Goal: Task Accomplishment & Management: Use online tool/utility

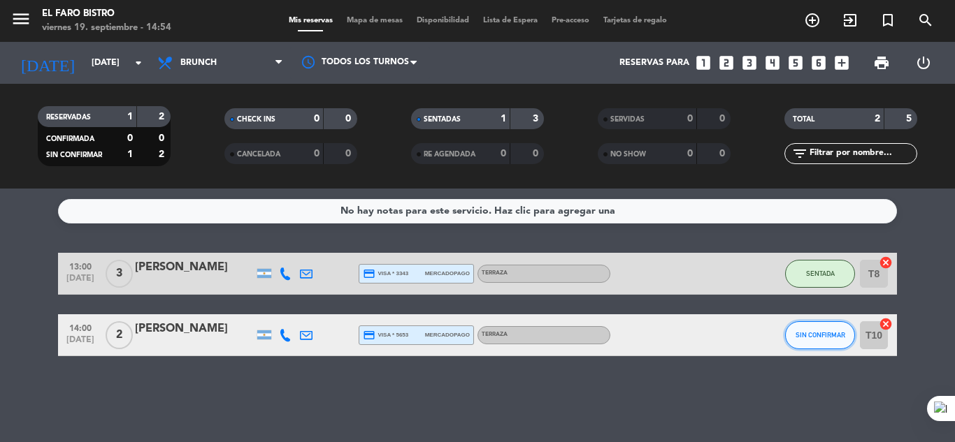
click at [815, 321] on button "SIN CONFIRMAR" at bounding box center [820, 335] width 70 height 28
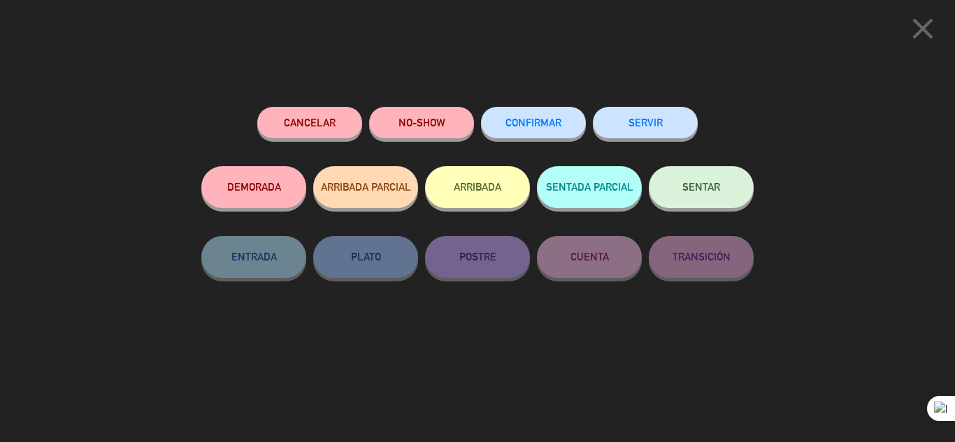
click at [651, 132] on button "SERVIR" at bounding box center [645, 122] width 105 height 31
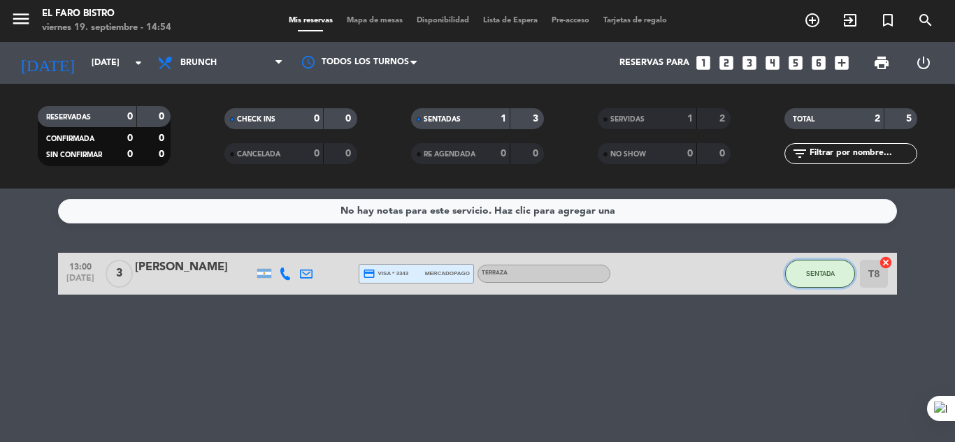
click at [811, 271] on span "SENTADA" at bounding box center [820, 274] width 29 height 8
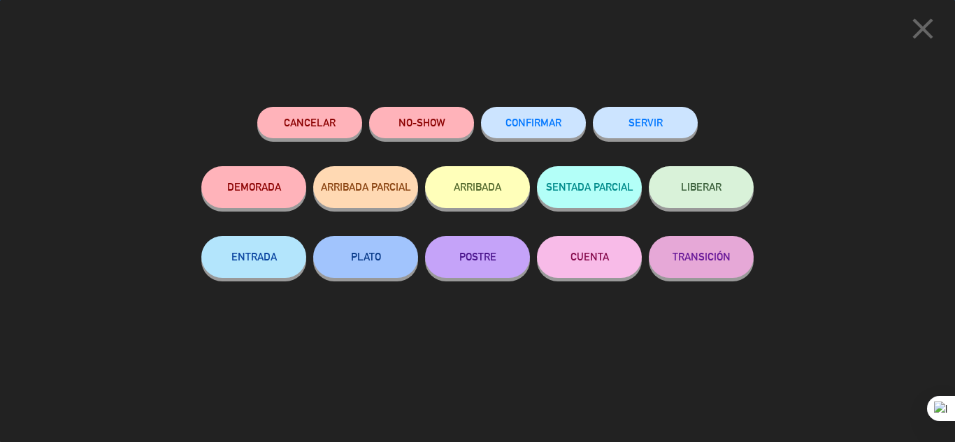
click at [635, 124] on button "SERVIR" at bounding box center [645, 122] width 105 height 31
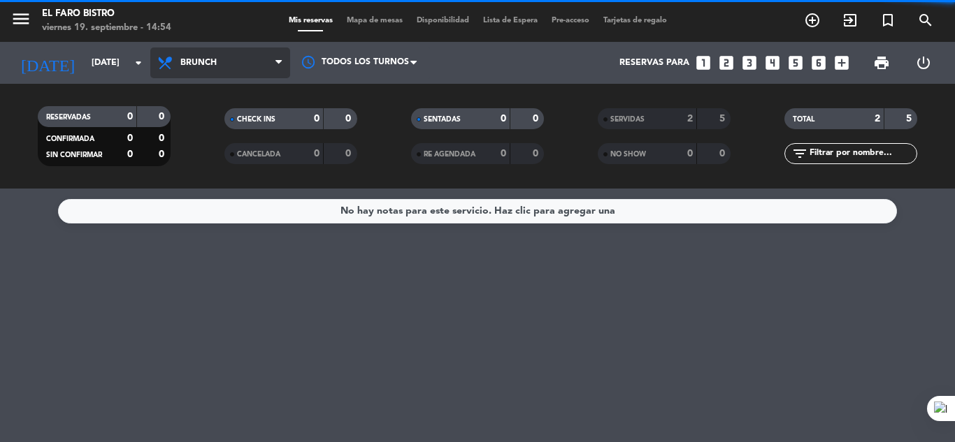
click at [234, 62] on span "Brunch" at bounding box center [220, 63] width 140 height 31
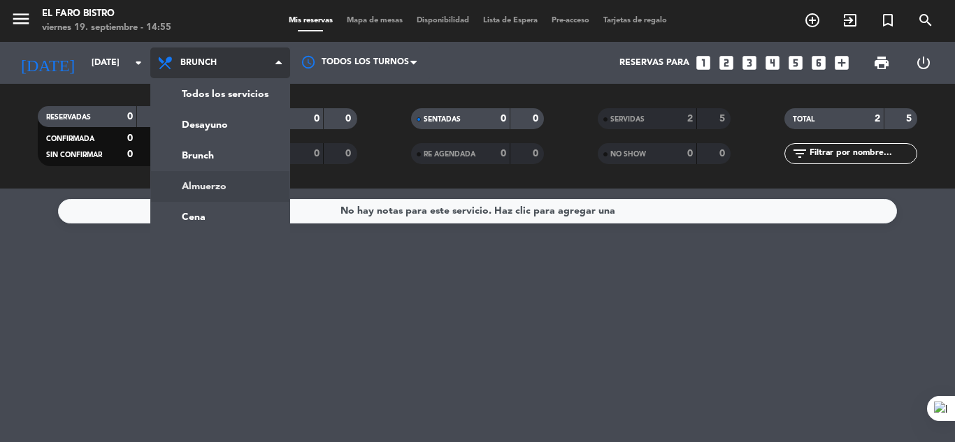
click at [219, 179] on div "menu El Faro Bistro [DATE] 19. septiembre - 14:55 Mis reservas Mapa de mesas Di…" at bounding box center [477, 94] width 955 height 189
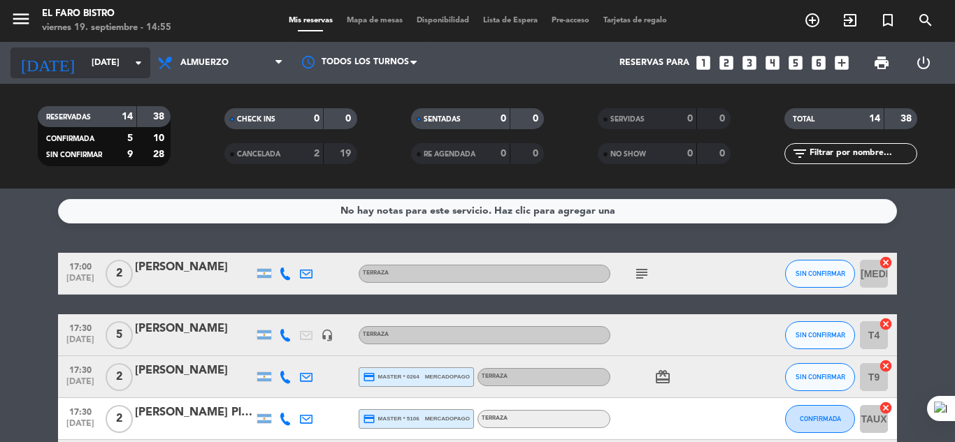
click at [85, 59] on input "[DATE]" at bounding box center [144, 63] width 118 height 24
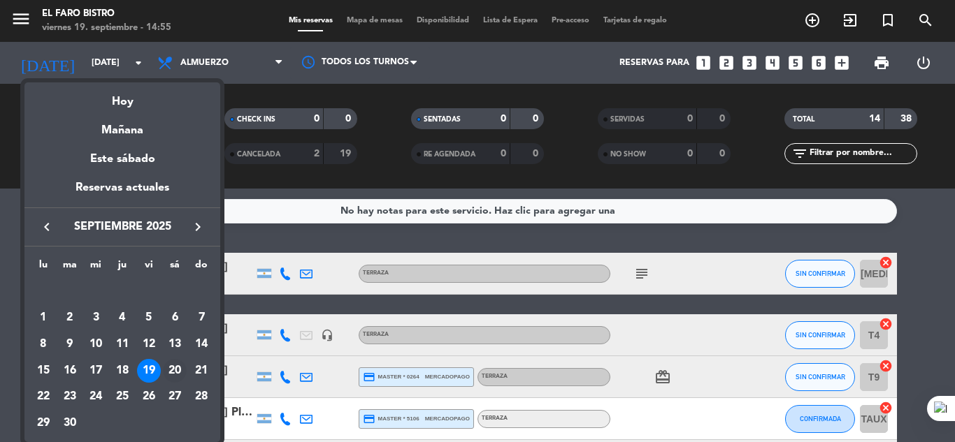
click at [172, 367] on div "20" at bounding box center [175, 371] width 24 height 24
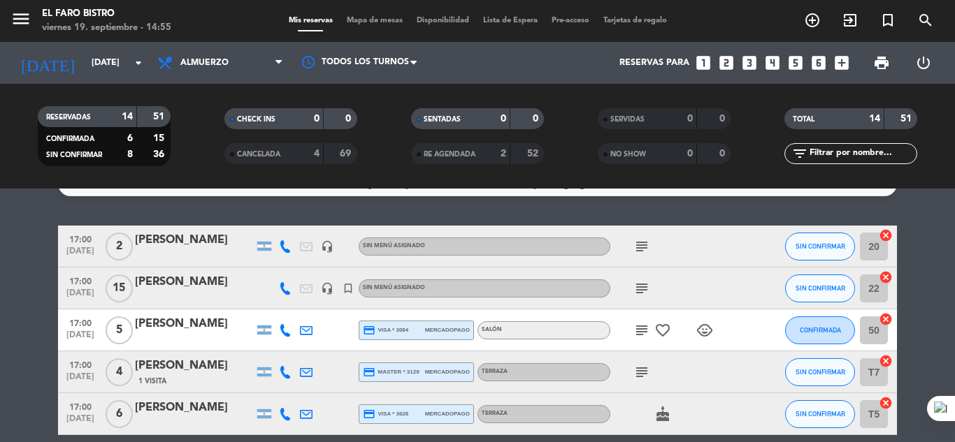
scroll to position [26, 0]
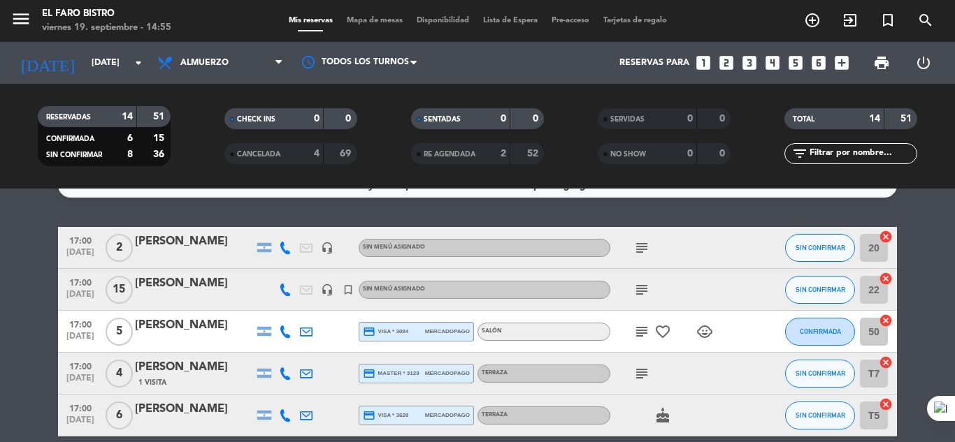
drag, startPoint x: 663, startPoint y: 287, endPoint x: 655, endPoint y: 289, distance: 8.0
click at [656, 289] on div "subject" at bounding box center [673, 289] width 126 height 41
click at [645, 289] on icon "subject" at bounding box center [641, 290] width 17 height 17
click at [205, 48] on span "Almuerzo" at bounding box center [220, 63] width 140 height 31
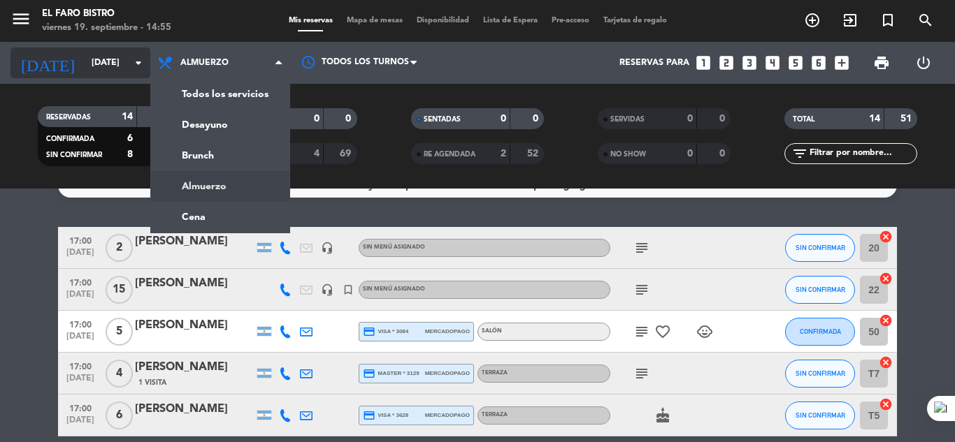
click at [85, 57] on input "[DATE]" at bounding box center [144, 63] width 118 height 24
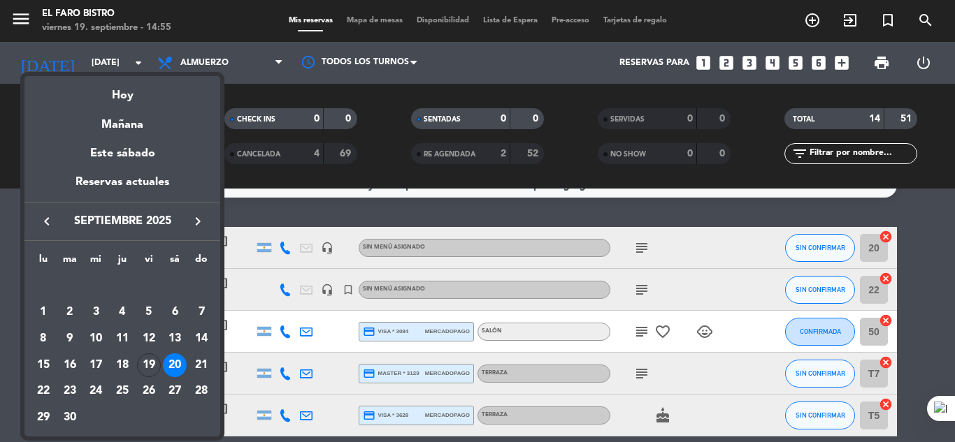
drag, startPoint x: 129, startPoint y: 94, endPoint x: 400, endPoint y: 217, distance: 298.1
click at [131, 94] on div "Hoy" at bounding box center [122, 90] width 196 height 29
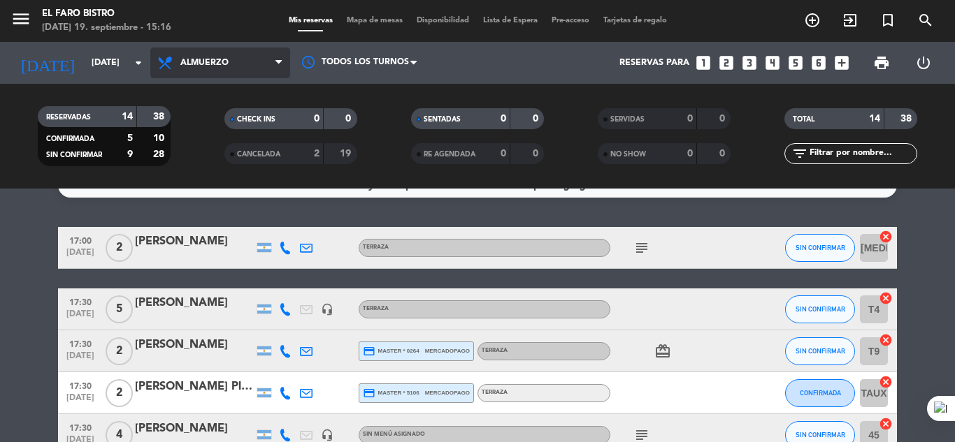
click at [221, 55] on span "Almuerzo" at bounding box center [220, 63] width 140 height 31
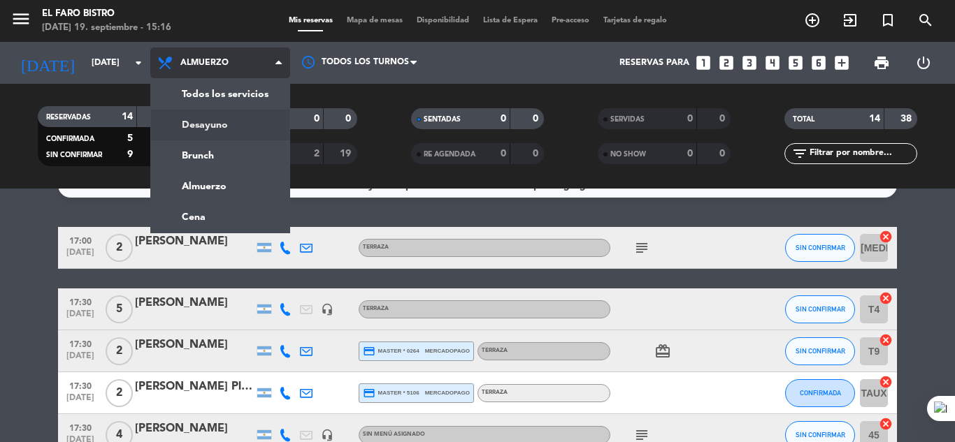
click at [203, 113] on div "menu El Faro Bistro [DATE] 19. septiembre - 15:16 Mis reservas Mapa de mesas Di…" at bounding box center [477, 94] width 955 height 189
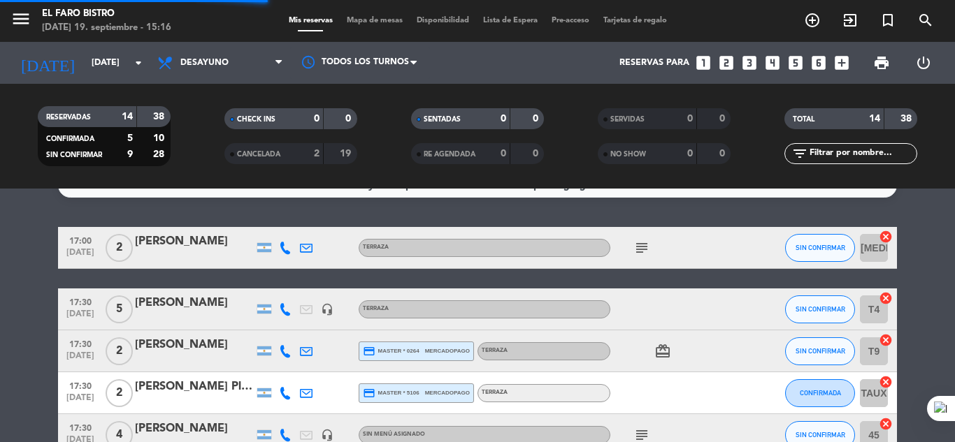
click at [78, 24] on div "[DATE] 19. septiembre - 15:16" at bounding box center [106, 28] width 129 height 14
drag, startPoint x: 78, startPoint y: 42, endPoint x: 77, endPoint y: 63, distance: 21.0
click at [77, 45] on div "[DATE] [DATE] arrow_drop_down" at bounding box center [80, 63] width 140 height 42
click at [85, 63] on input "[DATE]" at bounding box center [144, 63] width 118 height 24
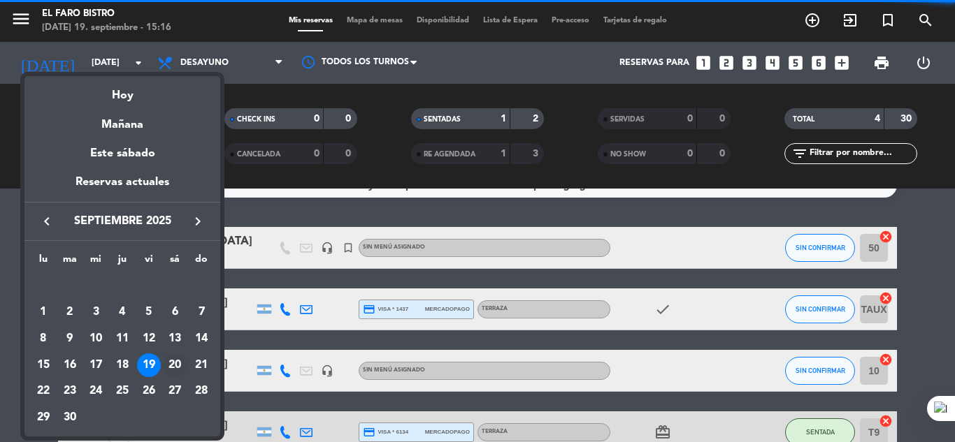
click at [169, 357] on div "20" at bounding box center [175, 366] width 24 height 24
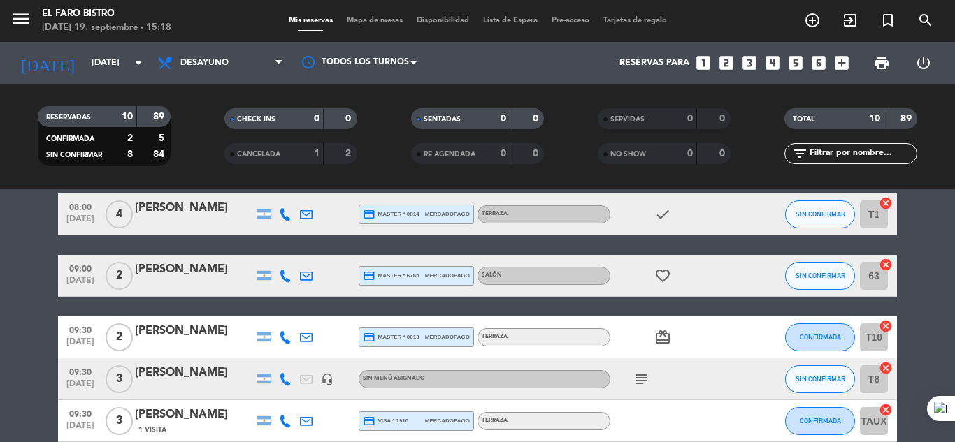
scroll to position [68, 0]
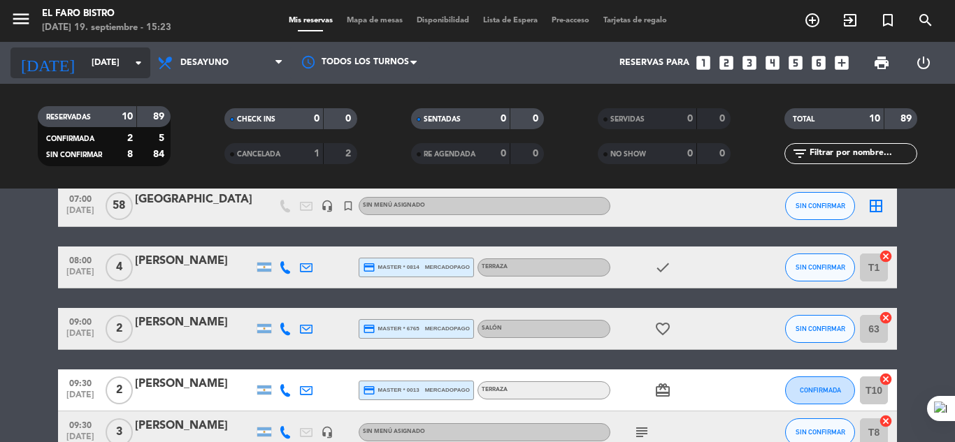
click at [94, 59] on input "[DATE]" at bounding box center [144, 63] width 118 height 24
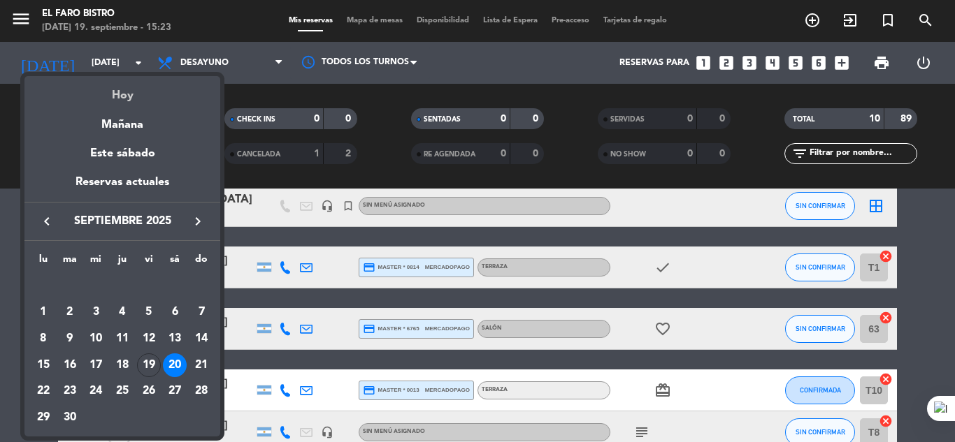
click at [142, 96] on div "Hoy" at bounding box center [122, 90] width 196 height 29
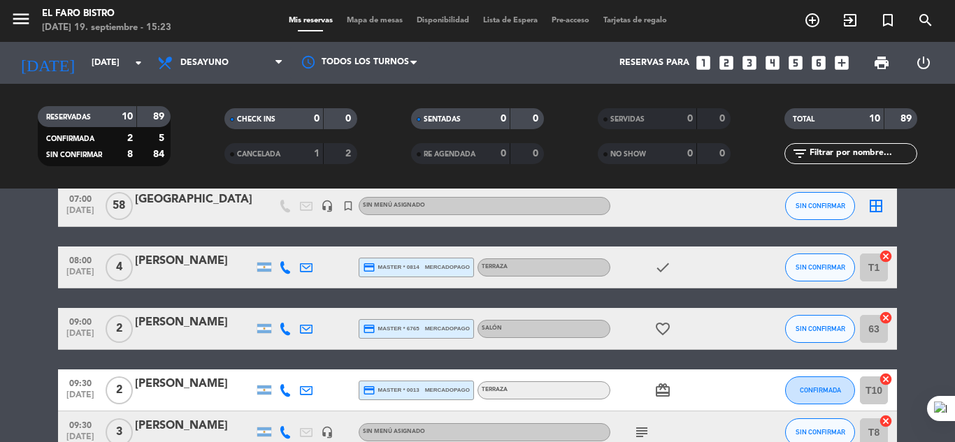
type input "[DATE]"
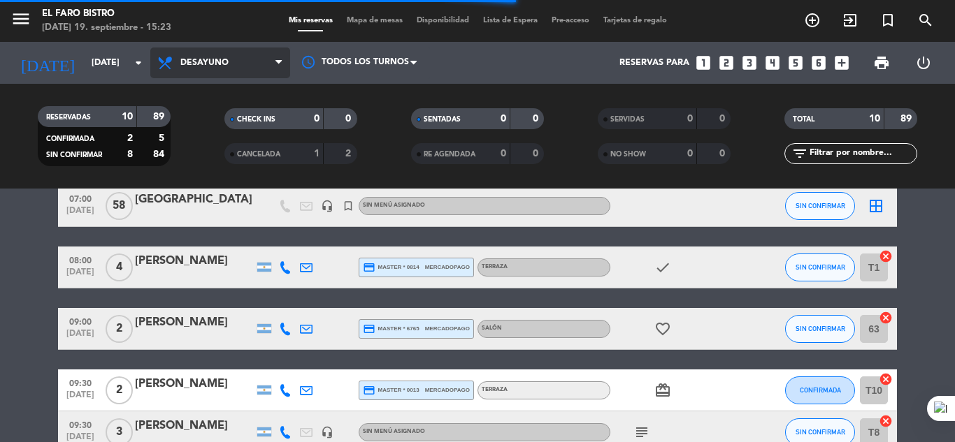
click at [217, 68] on span "Desayuno" at bounding box center [220, 63] width 140 height 31
click at [219, 180] on div "menu El Faro Bistro [DATE] 19. septiembre - 15:23 Mis reservas Mapa de mesas Di…" at bounding box center [477, 94] width 955 height 189
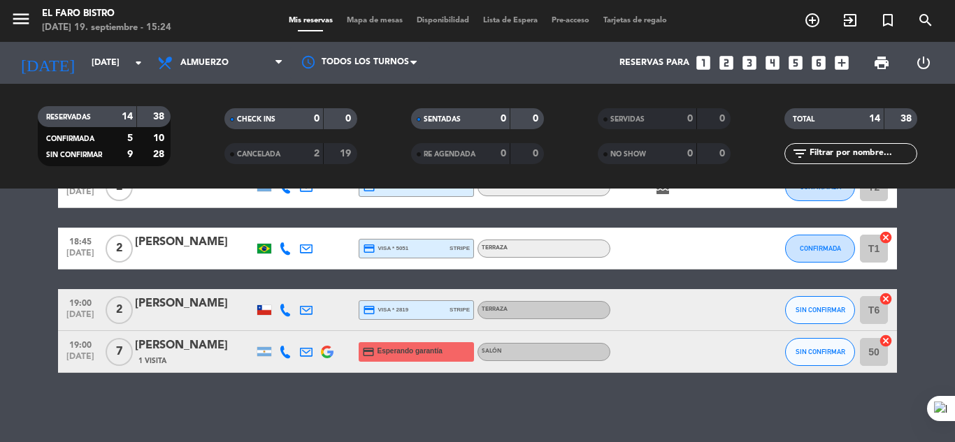
scroll to position [565, 0]
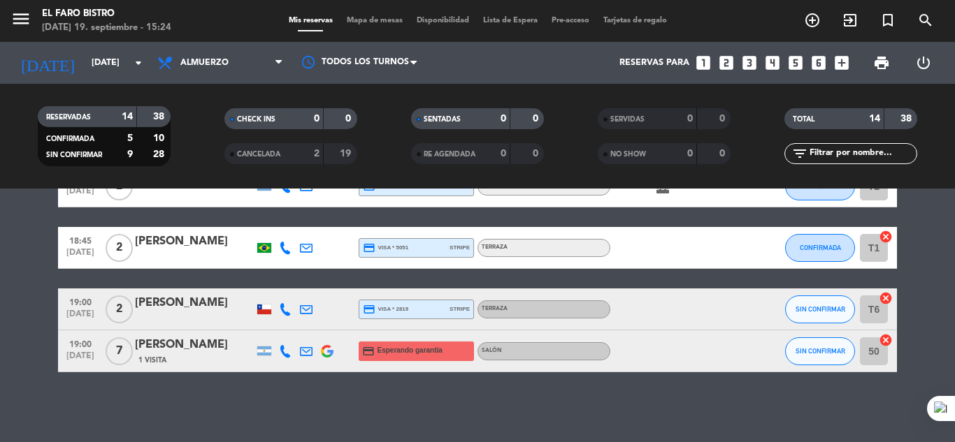
click at [890, 73] on span "print" at bounding box center [881, 63] width 28 height 28
click at [874, 66] on span "print" at bounding box center [881, 63] width 17 height 17
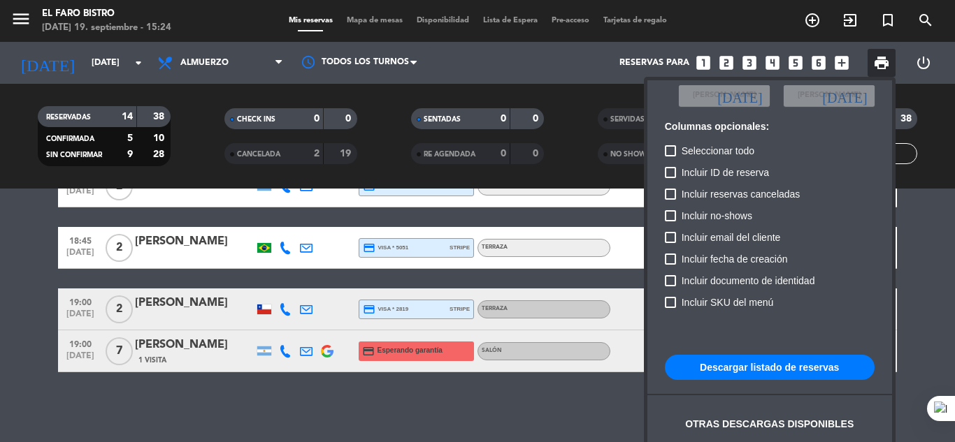
scroll to position [85, 0]
click at [786, 369] on button "Descargar listado de reservas" at bounding box center [770, 366] width 210 height 25
click at [385, 421] on div at bounding box center [477, 221] width 955 height 442
